Goal: Task Accomplishment & Management: Complete application form

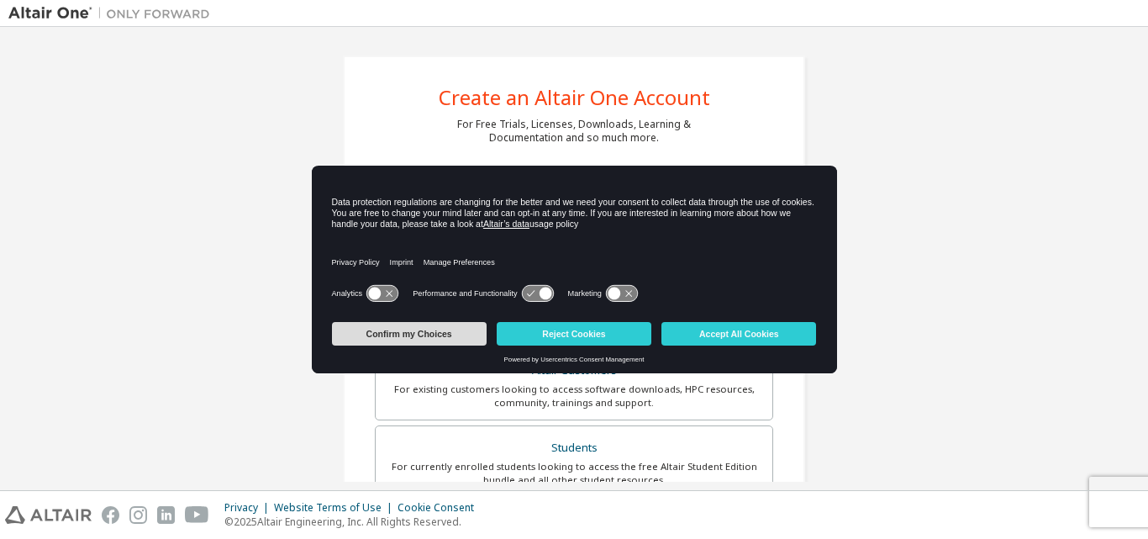
click at [375, 333] on button "Confirm my Choices" at bounding box center [409, 334] width 155 height 24
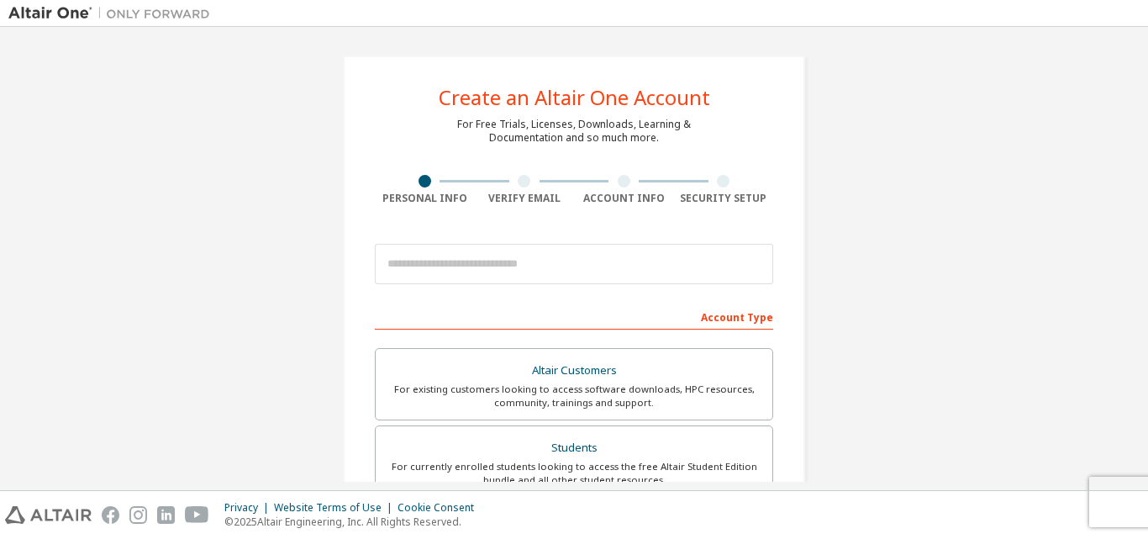
scroll to position [84, 0]
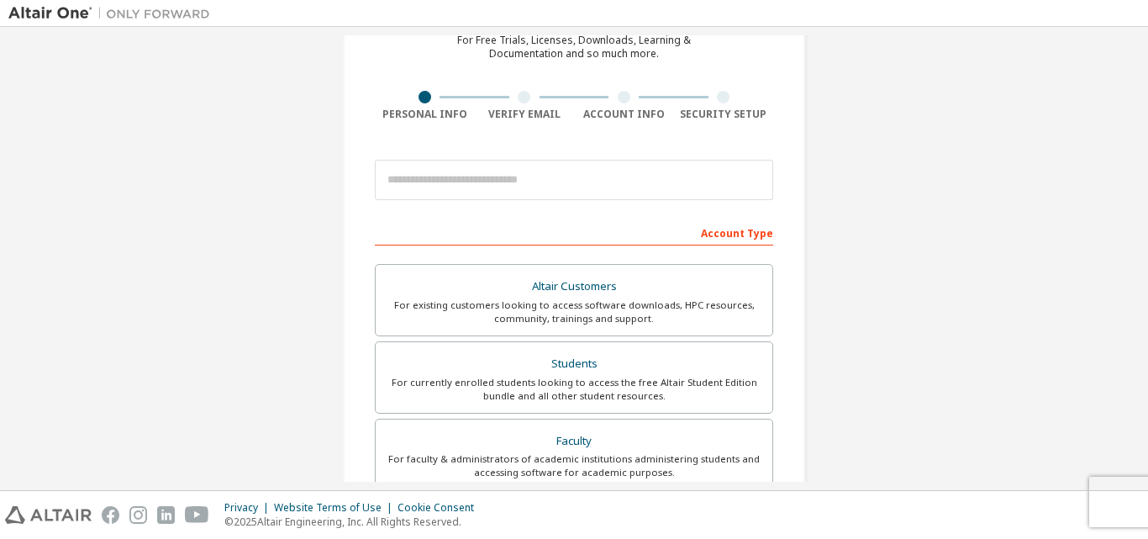
click at [742, 240] on div "Account Type" at bounding box center [574, 232] width 399 height 27
click at [710, 238] on div "Account Type" at bounding box center [574, 232] width 399 height 27
click at [567, 235] on div "Account Type" at bounding box center [574, 232] width 399 height 27
click at [435, 239] on div "Account Type" at bounding box center [574, 232] width 399 height 27
click at [726, 234] on div "Account Type" at bounding box center [574, 232] width 399 height 27
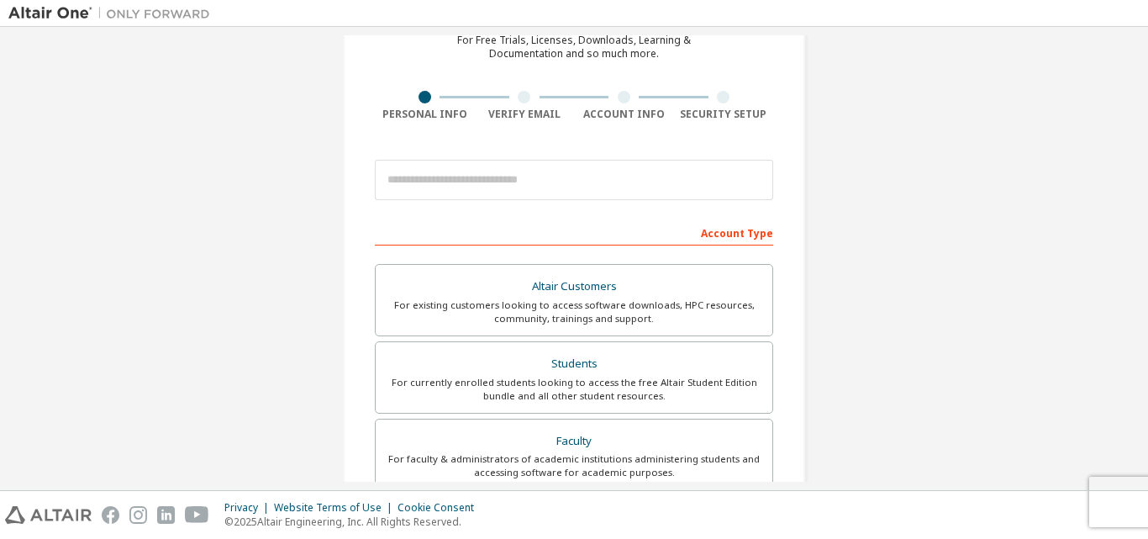
click at [479, 225] on div "Account Type" at bounding box center [574, 232] width 399 height 27
click at [477, 224] on div "Account Type" at bounding box center [574, 232] width 399 height 27
click at [476, 224] on div "Account Type" at bounding box center [574, 232] width 399 height 27
click at [472, 224] on div "Account Type" at bounding box center [574, 232] width 399 height 27
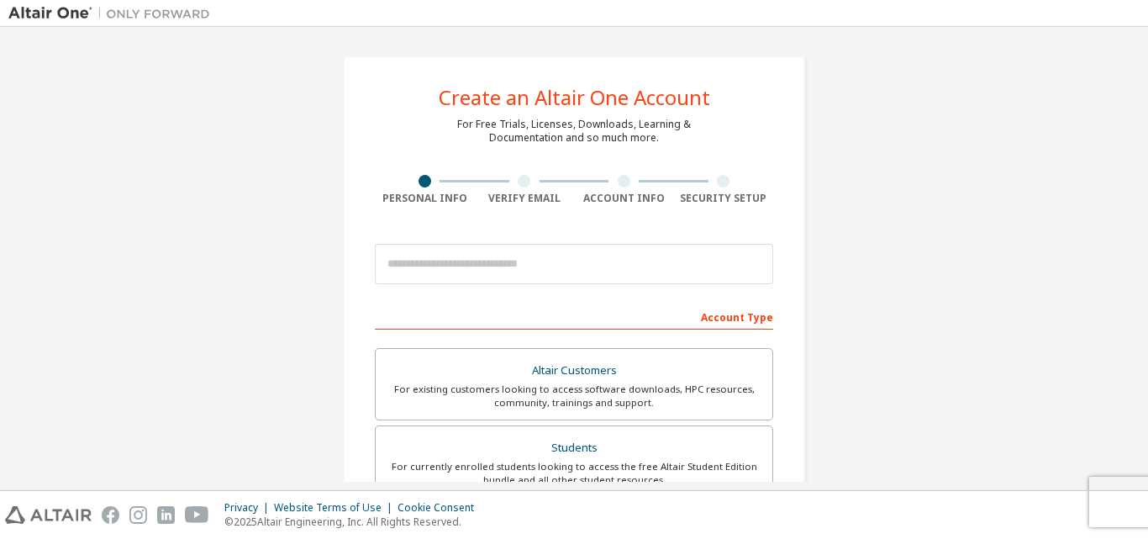
click at [420, 181] on div at bounding box center [425, 181] width 13 height 13
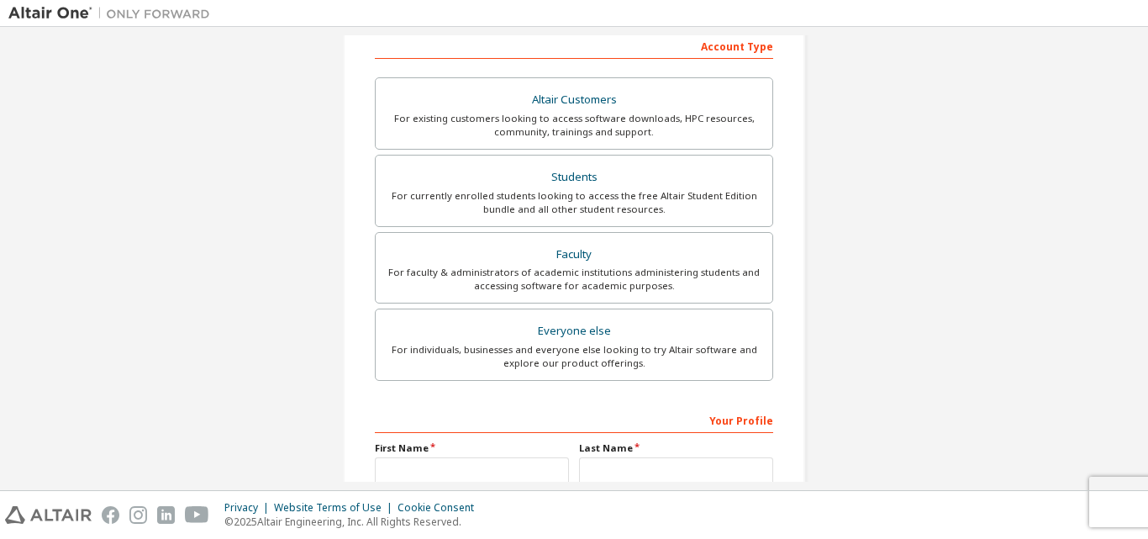
scroll to position [336, 0]
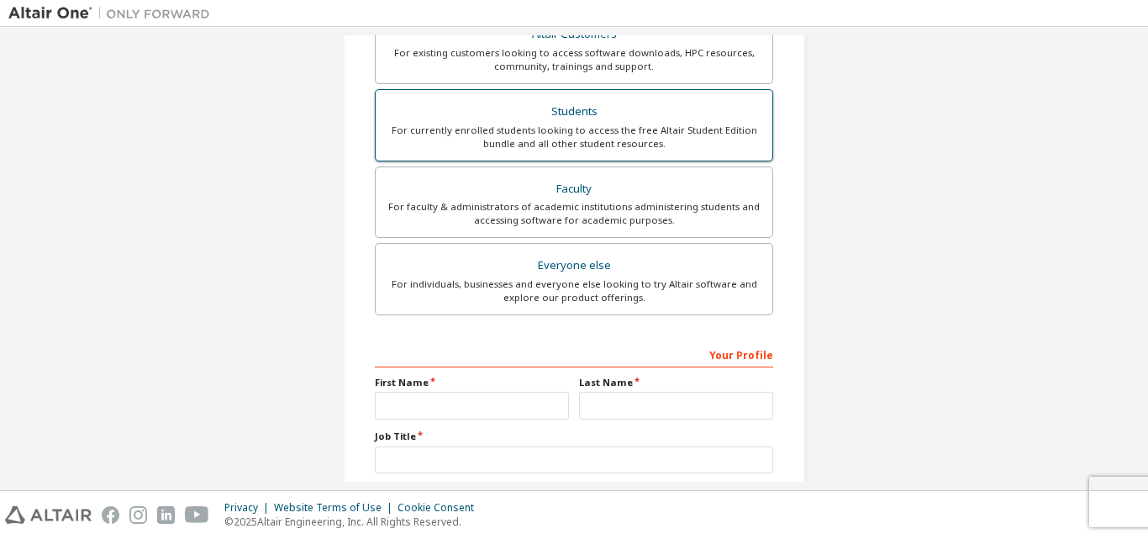
click at [594, 121] on div "Students" at bounding box center [574, 112] width 377 height 24
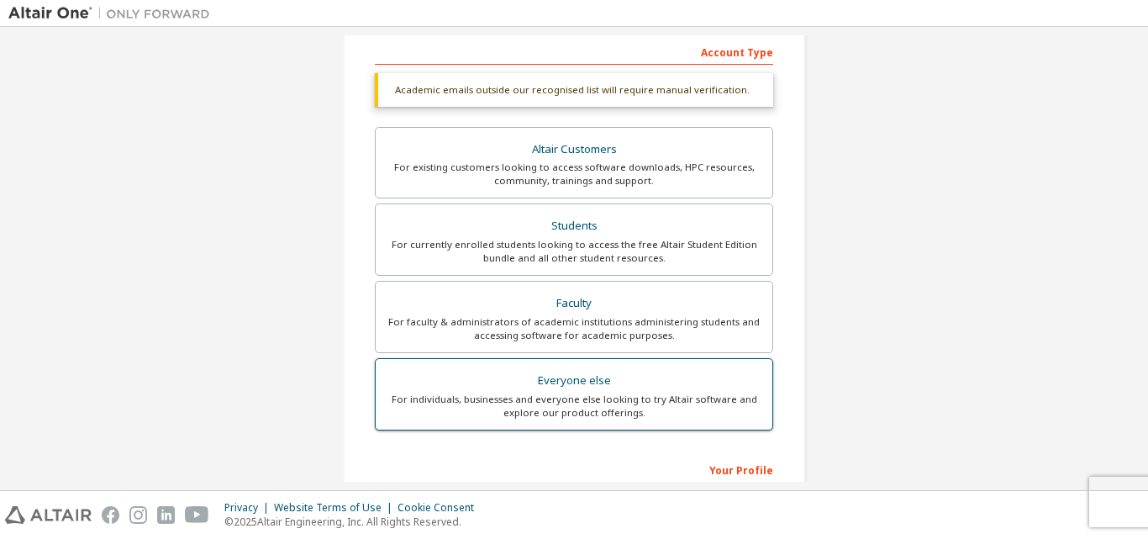
scroll to position [44, 0]
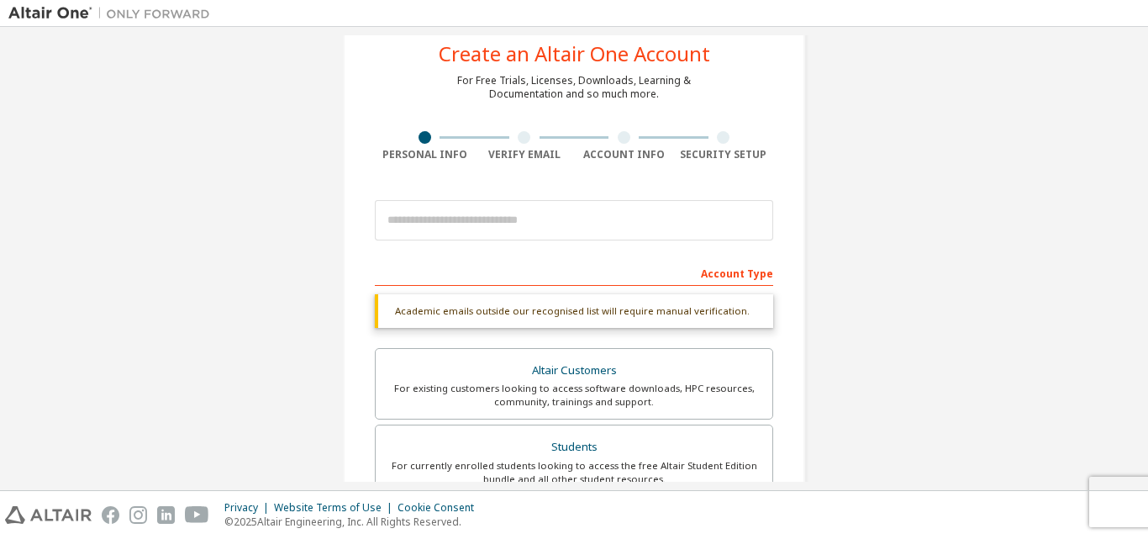
click at [504, 267] on div "Account Type" at bounding box center [574, 272] width 399 height 27
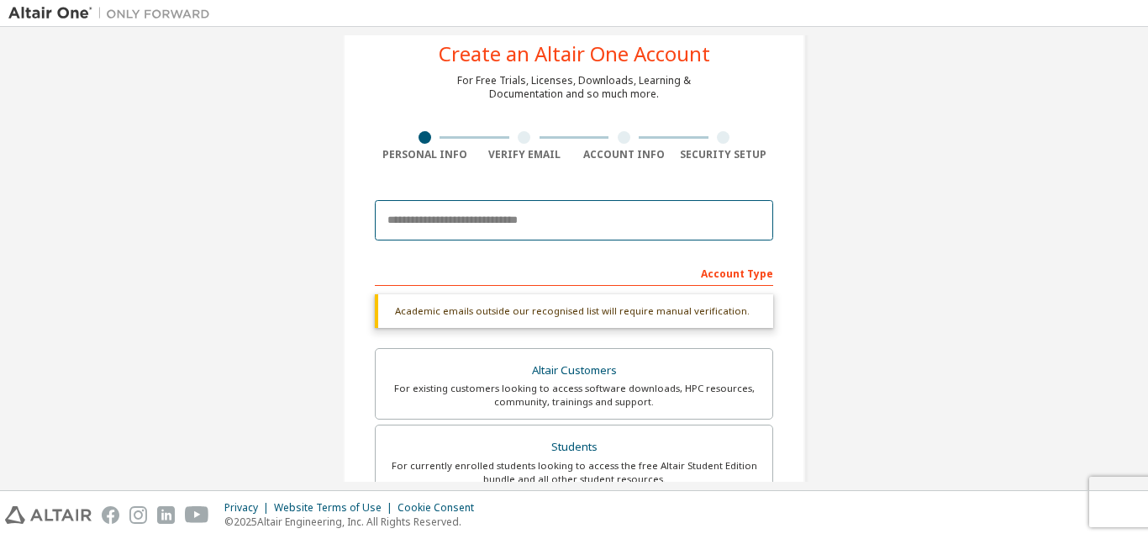
click at [443, 219] on input "email" at bounding box center [574, 220] width 399 height 40
drag, startPoint x: 452, startPoint y: 222, endPoint x: 475, endPoint y: 245, distance: 32.7
click at [452, 223] on input "**********" at bounding box center [574, 220] width 399 height 40
click at [450, 219] on input "**********" at bounding box center [574, 220] width 399 height 40
click at [542, 225] on input "**********" at bounding box center [574, 220] width 399 height 40
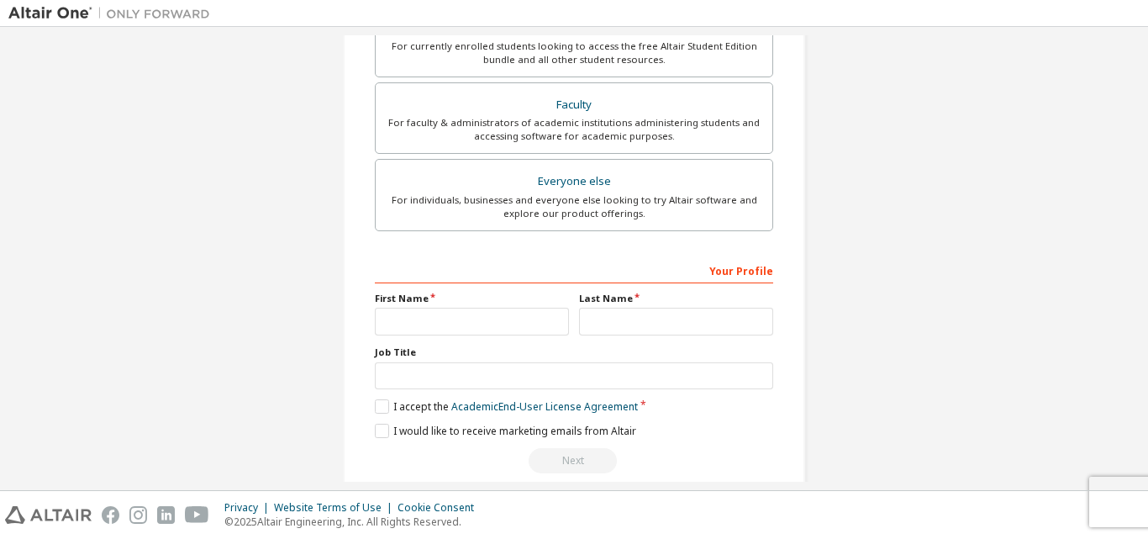
scroll to position [444, 0]
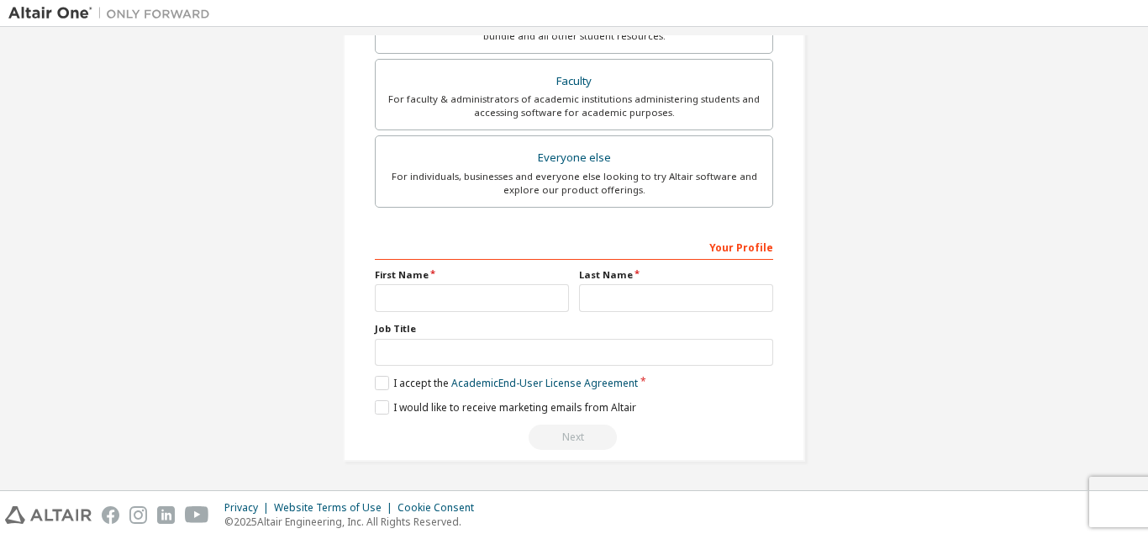
type input "**********"
click at [442, 248] on div "Your Profile" at bounding box center [574, 246] width 399 height 27
click at [392, 317] on div "Your Profile First Name Last Name Job Title Please provide State/Province to he…" at bounding box center [574, 342] width 399 height 218
click at [392, 322] on label "Job Title" at bounding box center [574, 328] width 399 height 13
click at [391, 328] on label "Job Title" at bounding box center [574, 328] width 399 height 13
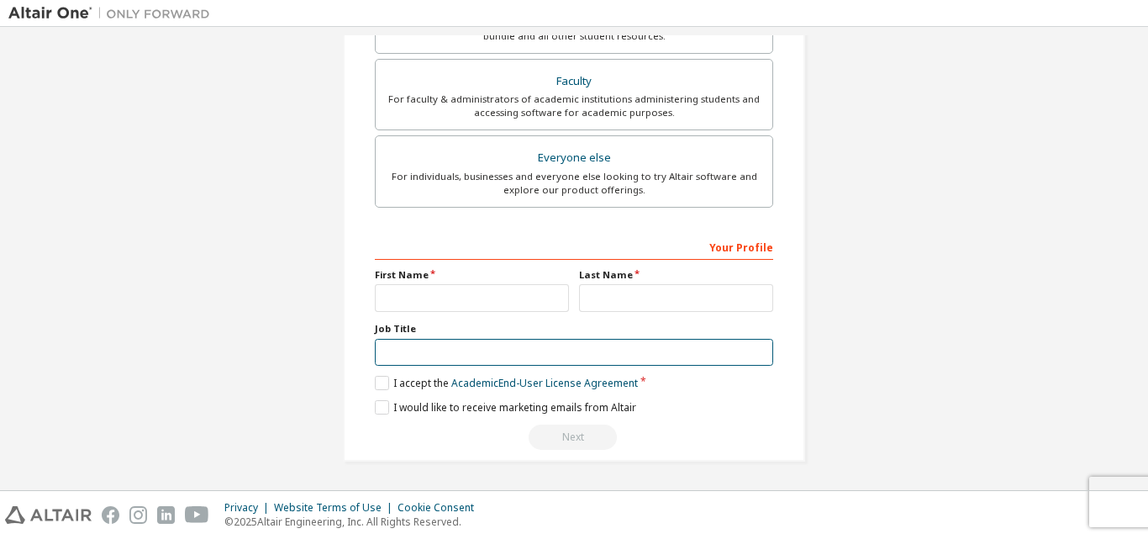
click at [409, 343] on input "text" at bounding box center [574, 353] width 399 height 28
type input "*******"
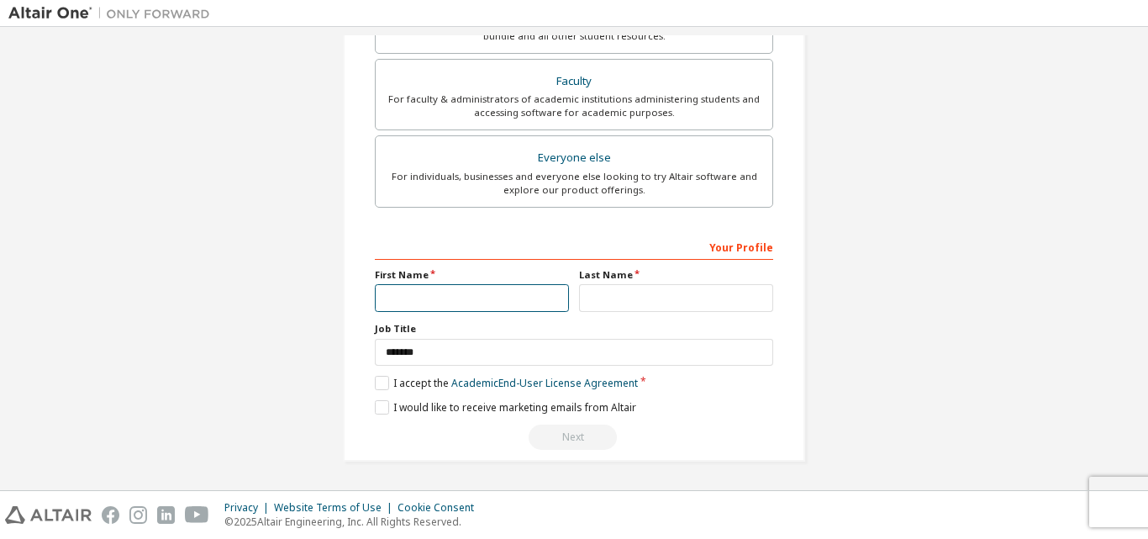
click at [430, 284] on input "text" at bounding box center [472, 298] width 194 height 28
type input "*"
type input "*****"
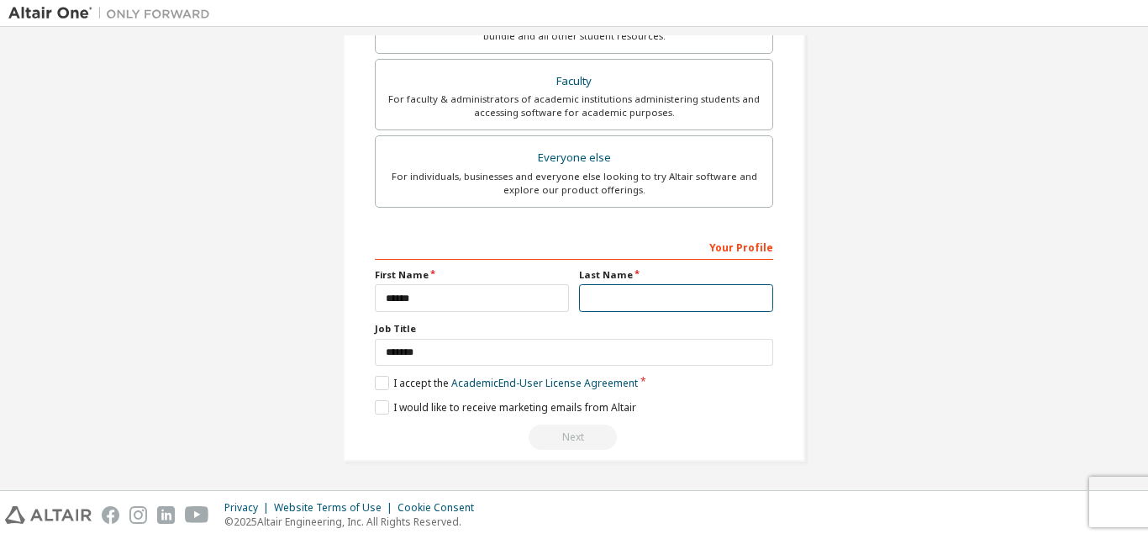
click at [621, 288] on input "text" at bounding box center [676, 298] width 194 height 28
type input "*****"
click at [380, 382] on label "I accept the Academic End-User License Agreement" at bounding box center [506, 383] width 263 height 14
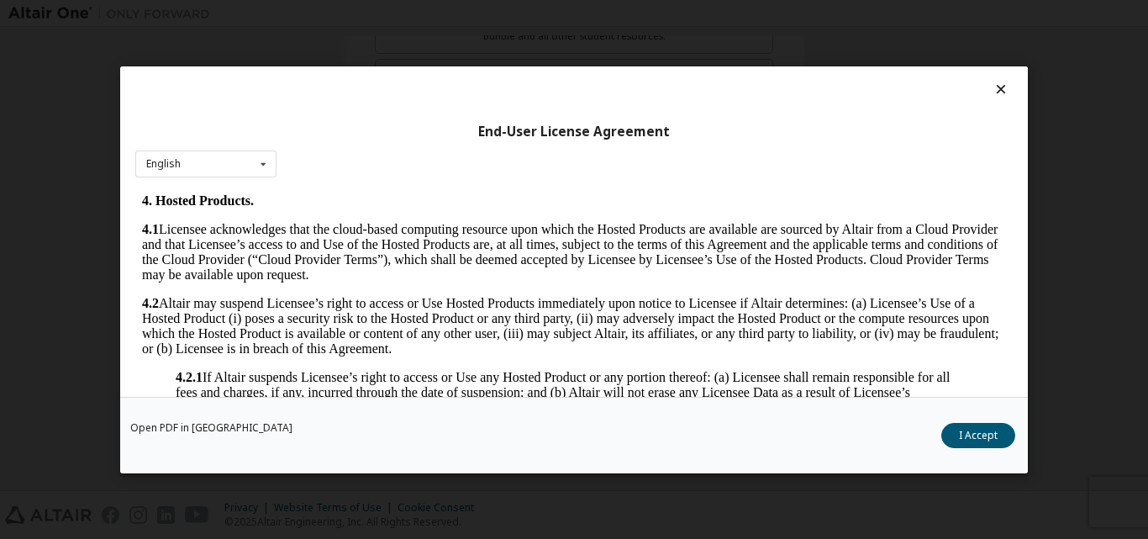
scroll to position [1345, 0]
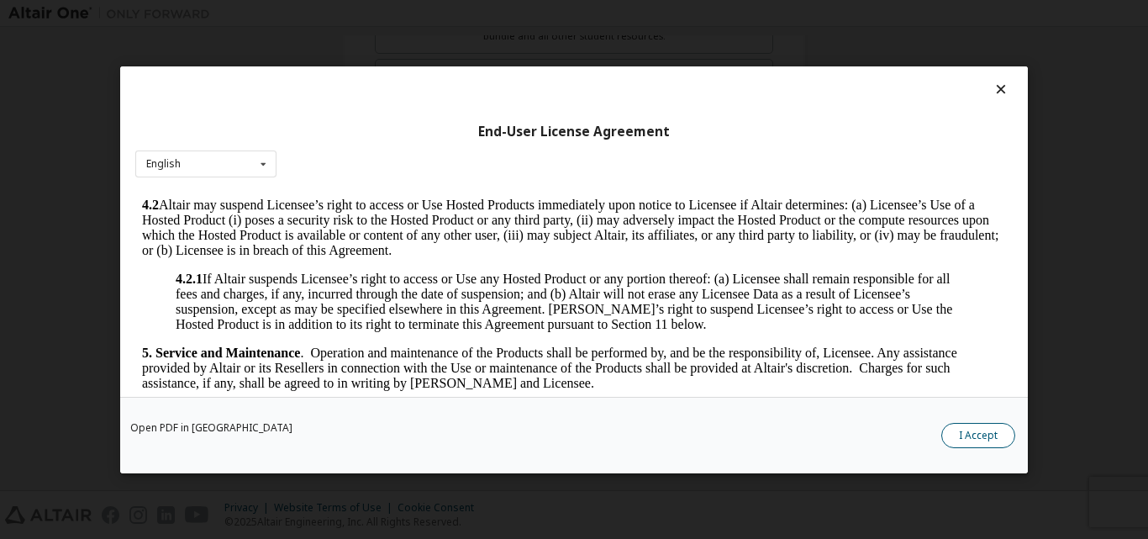
click at [961, 431] on button "I Accept" at bounding box center [979, 434] width 74 height 25
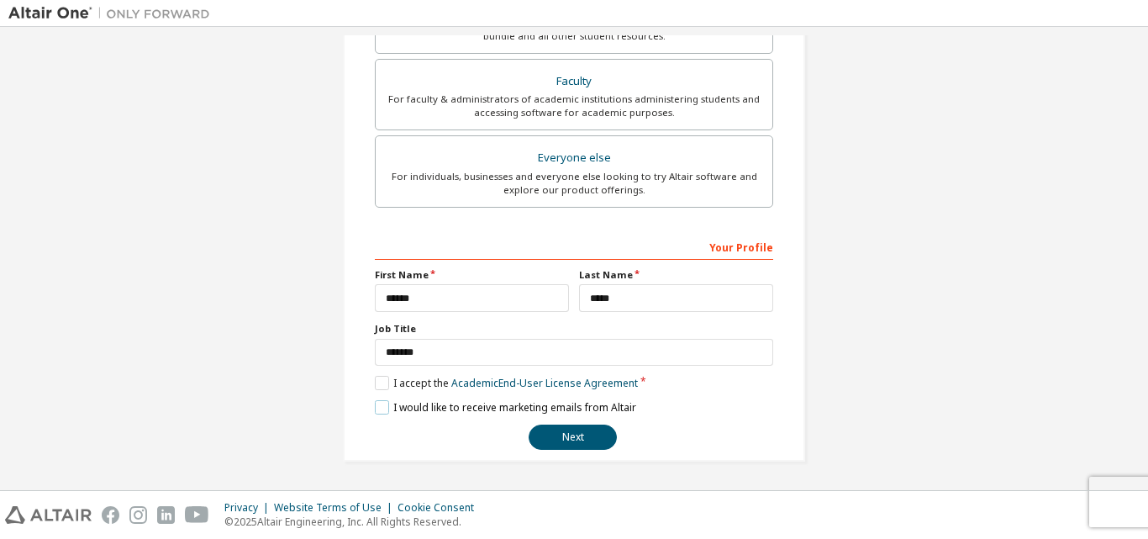
click at [383, 409] on label "I would like to receive marketing emails from Altair" at bounding box center [505, 407] width 261 height 14
click at [544, 437] on button "Next" at bounding box center [573, 437] width 88 height 25
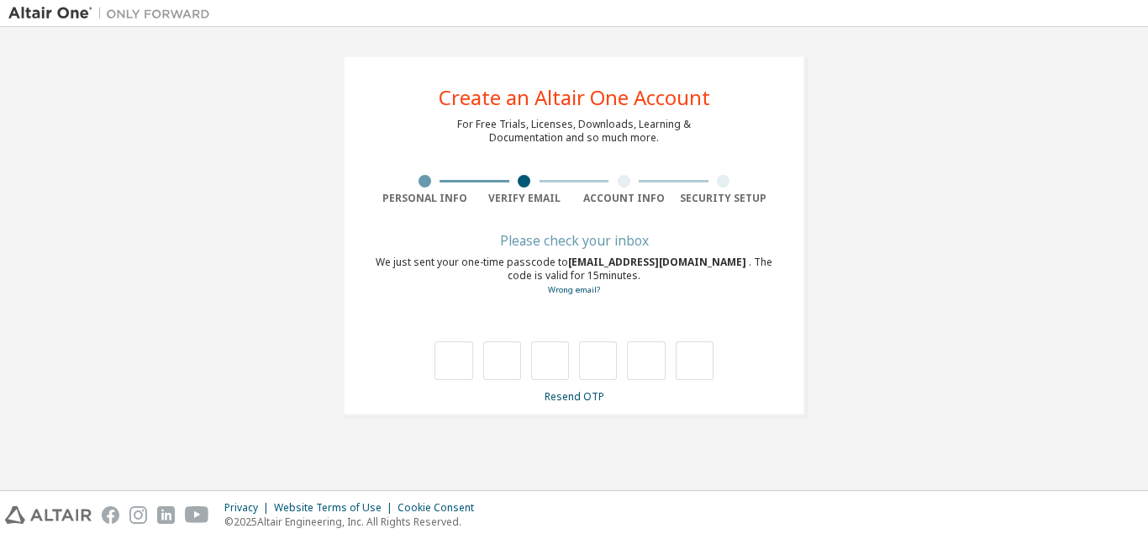
type input "*"
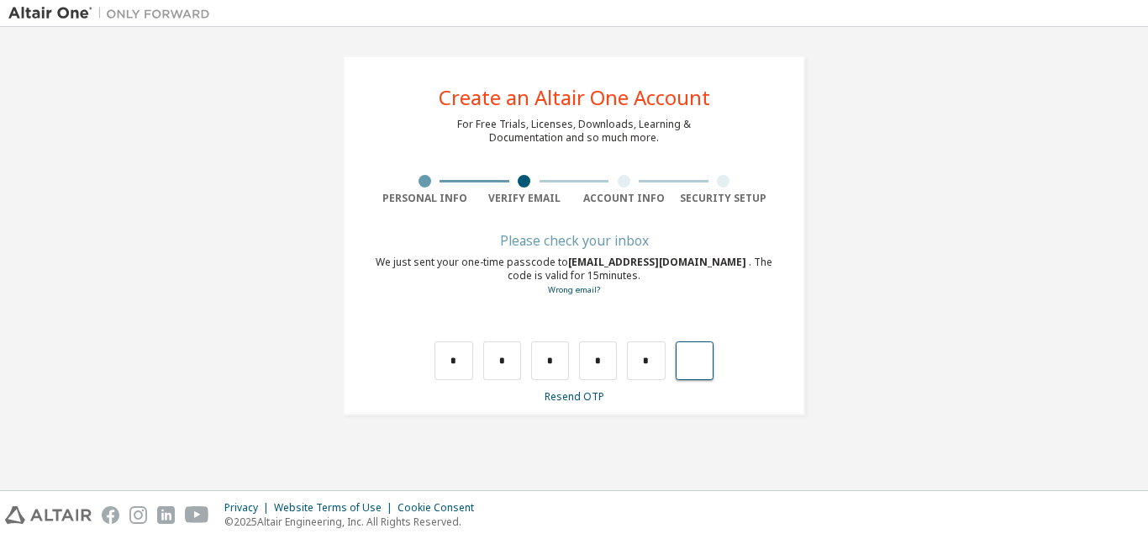
type input "*"
